Goal: Task Accomplishment & Management: Use online tool/utility

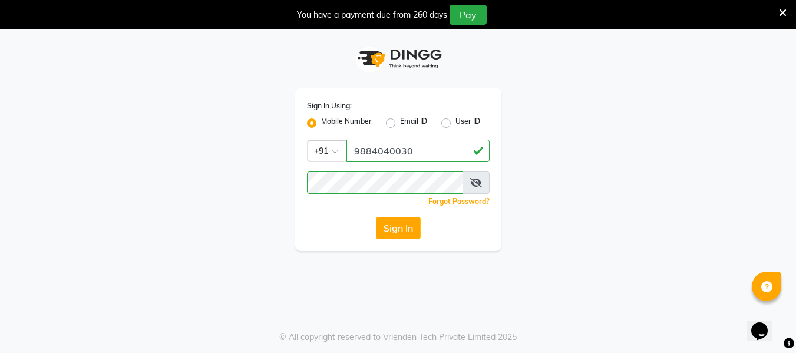
click at [415, 228] on button "Sign In" at bounding box center [398, 228] width 45 height 22
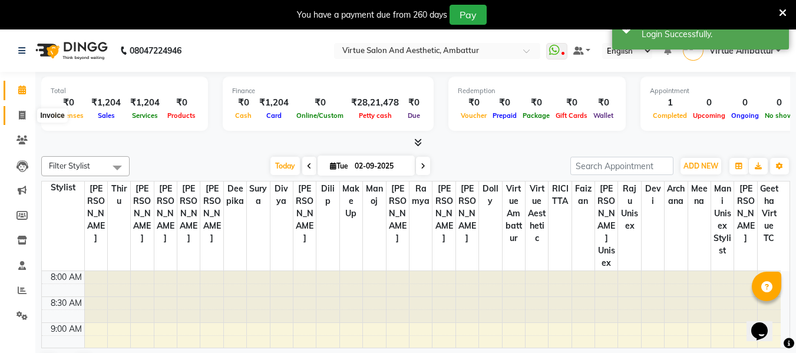
click at [30, 112] on span at bounding box center [22, 116] width 21 height 14
select select "service"
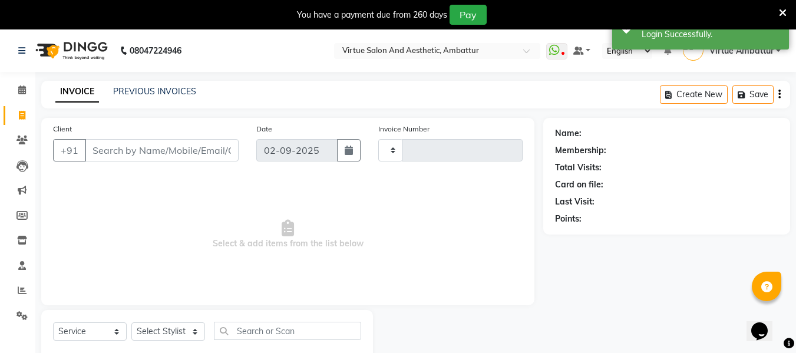
type input "3162"
select select "5237"
click at [139, 155] on input "Client" at bounding box center [162, 150] width 154 height 22
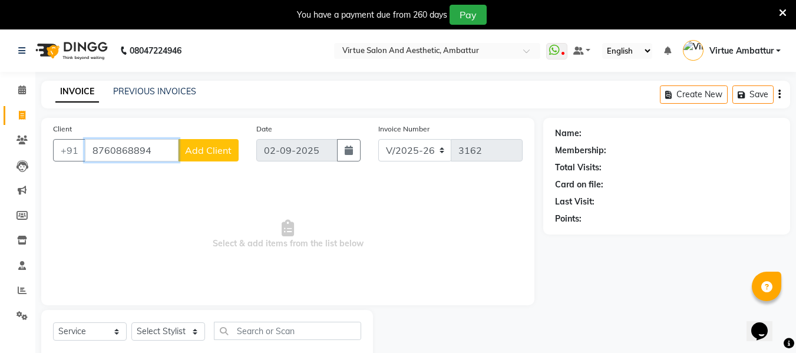
drag, startPoint x: 152, startPoint y: 150, endPoint x: 51, endPoint y: 142, distance: 101.6
click at [70, 148] on div "[PHONE_NUMBER] Add Client" at bounding box center [146, 150] width 186 height 22
paste input "925307043"
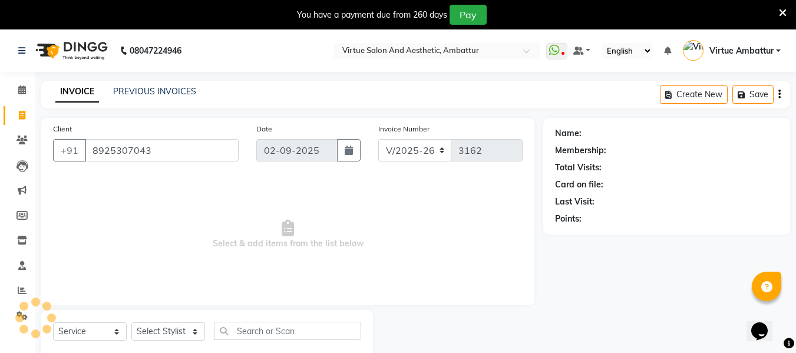
click at [46, 141] on div "Client [PHONE_NUMBER]" at bounding box center [145, 147] width 203 height 48
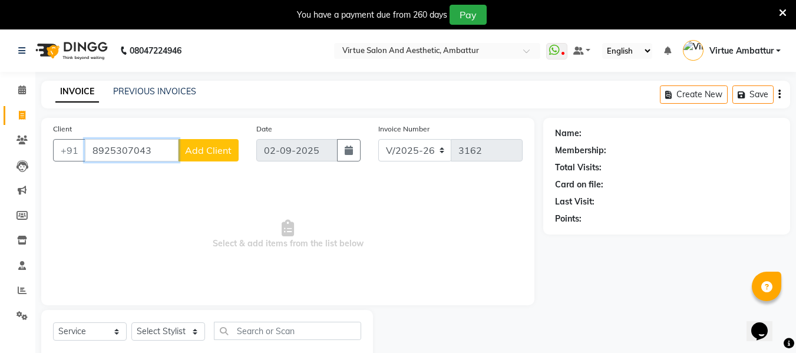
click at [147, 143] on input "8925307043" at bounding box center [132, 150] width 94 height 22
type input "8"
paste input "9841249953"
type input "9841249953"
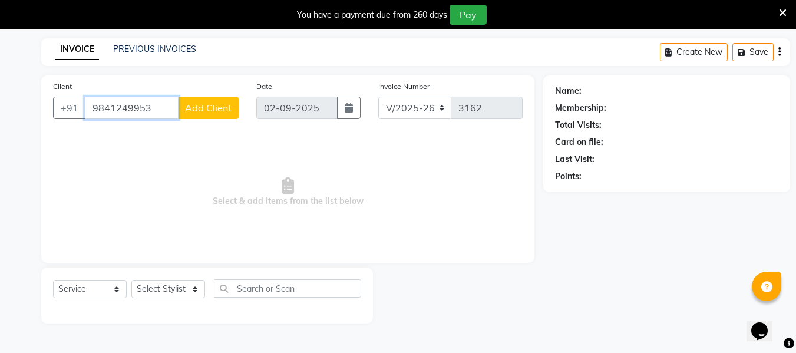
drag, startPoint x: 150, startPoint y: 108, endPoint x: 0, endPoint y: 122, distance: 150.8
click at [0, 123] on app-invoice2 "INVOICE PREVIOUS INVOICES Create New Save Client [PHONE_NUMBER] Add Client Date…" at bounding box center [398, 189] width 796 height 303
paste input "9710574811"
type input "9710574811"
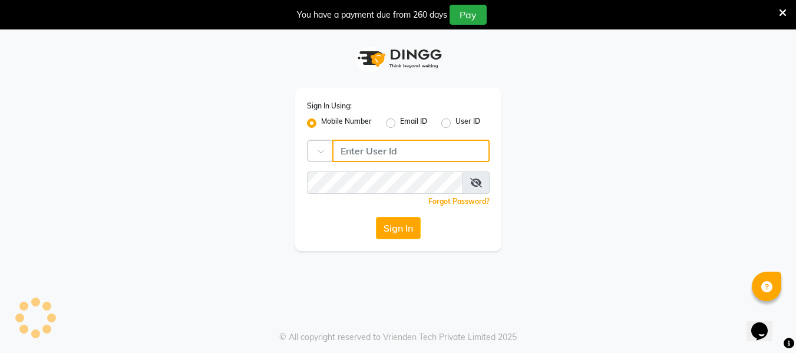
type input "9884040030"
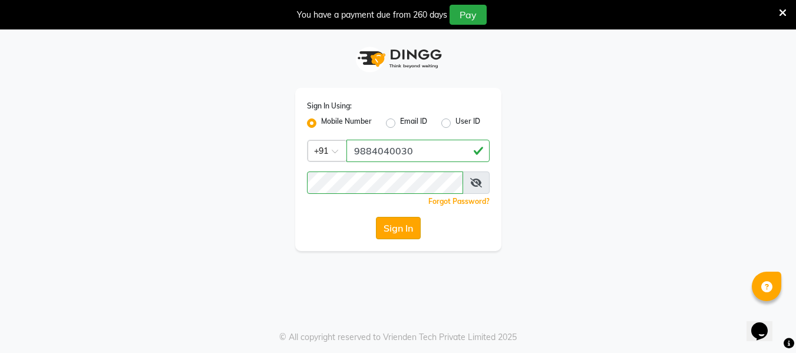
click at [408, 227] on button "Sign In" at bounding box center [398, 228] width 45 height 22
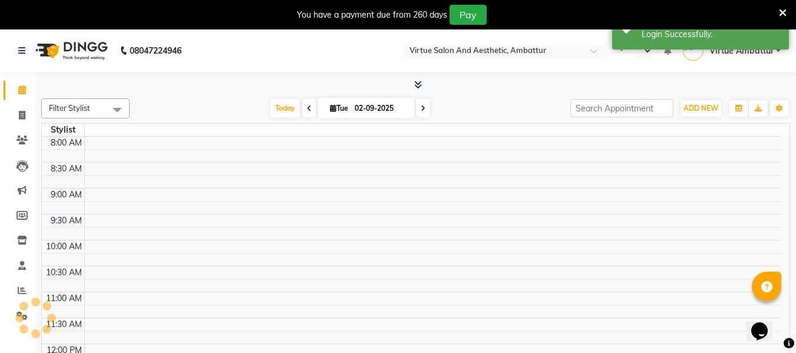
select select "en"
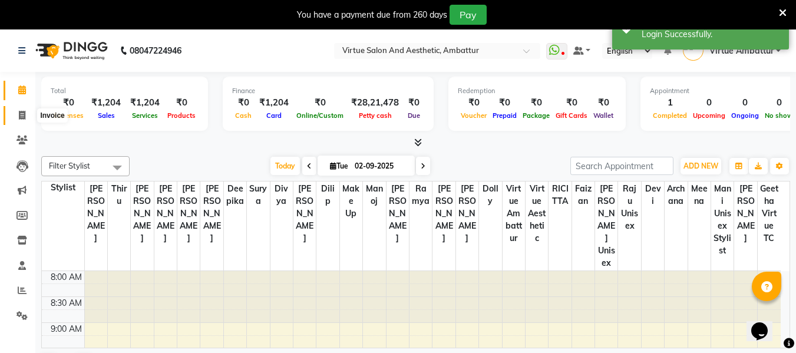
click at [21, 109] on span at bounding box center [22, 116] width 21 height 14
select select "service"
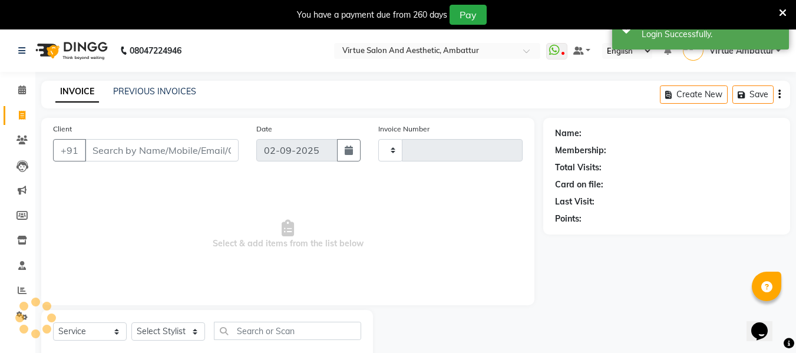
type input "3162"
select select "5237"
click at [151, 88] on link "PREVIOUS INVOICES" at bounding box center [154, 91] width 83 height 11
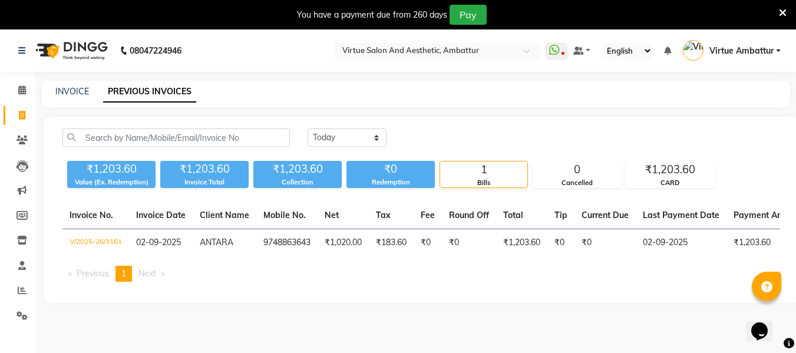
click at [361, 147] on div "[DATE] [DATE] Custom Range" at bounding box center [544, 142] width 490 height 28
click at [366, 138] on select "[DATE] [DATE] Custom Range" at bounding box center [347, 137] width 79 height 18
select select "[DATE]"
click at [308, 128] on select "[DATE] [DATE] Custom Range" at bounding box center [347, 137] width 79 height 18
